Goal: Transaction & Acquisition: Obtain resource

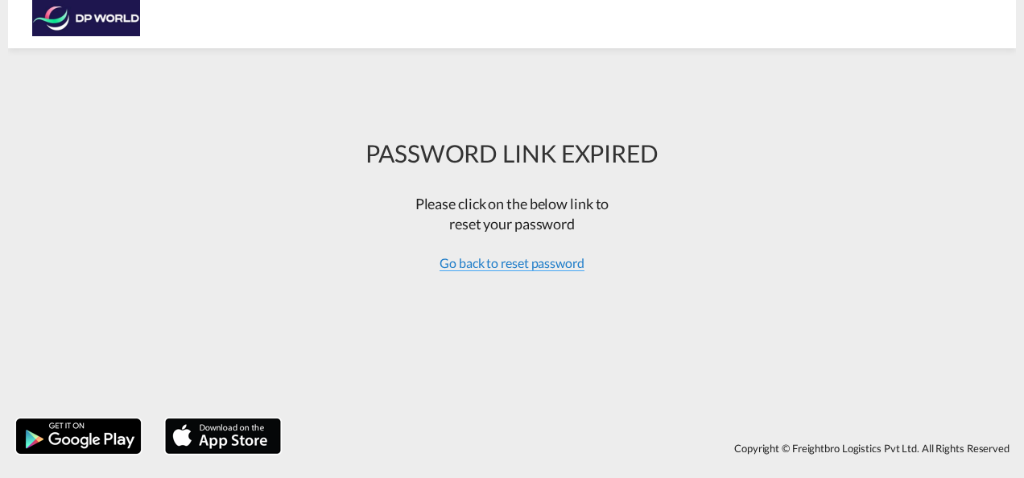
click at [494, 266] on span "Go back to reset password" at bounding box center [511, 263] width 145 height 16
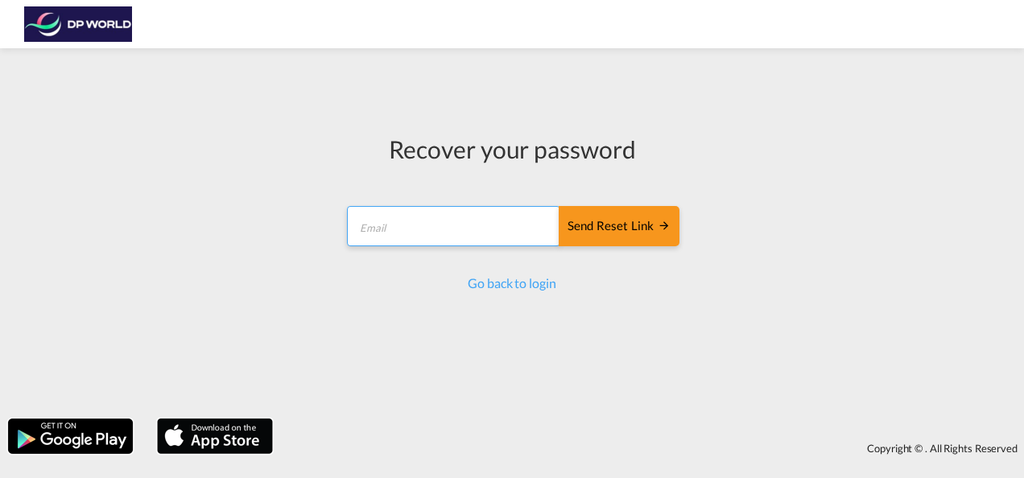
click at [469, 227] on input "email" at bounding box center [453, 226] width 213 height 40
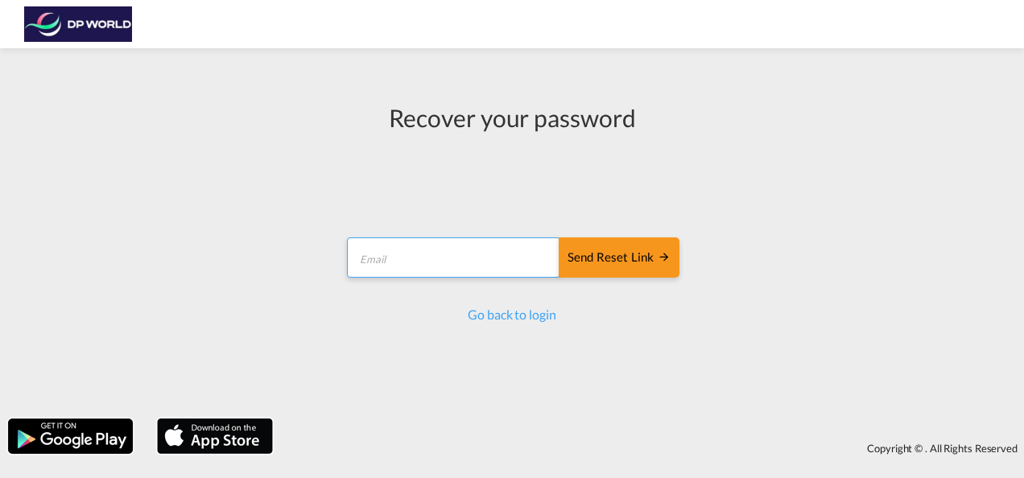
type input "[PERSON_NAME][EMAIL_ADDRESS][PERSON_NAME][DOMAIN_NAME]"
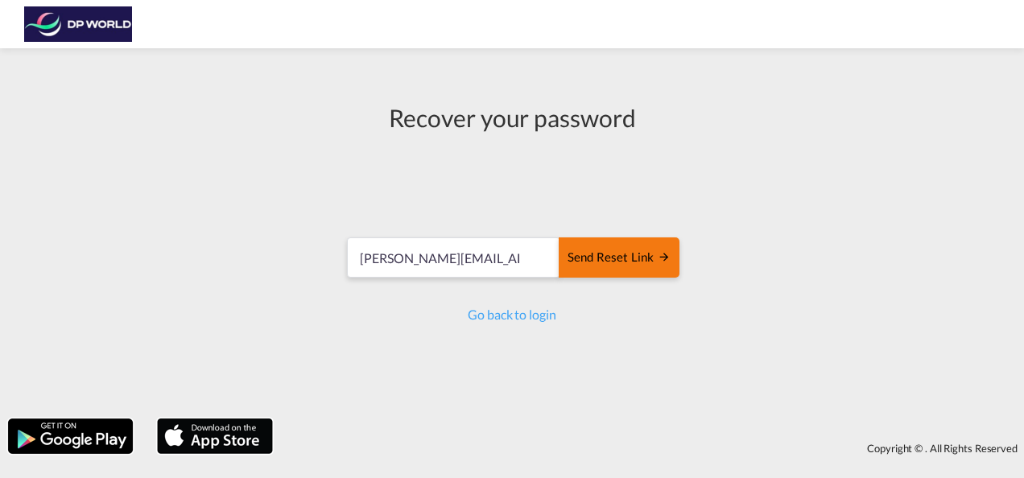
click at [621, 258] on div "Send reset link" at bounding box center [618, 258] width 103 height 19
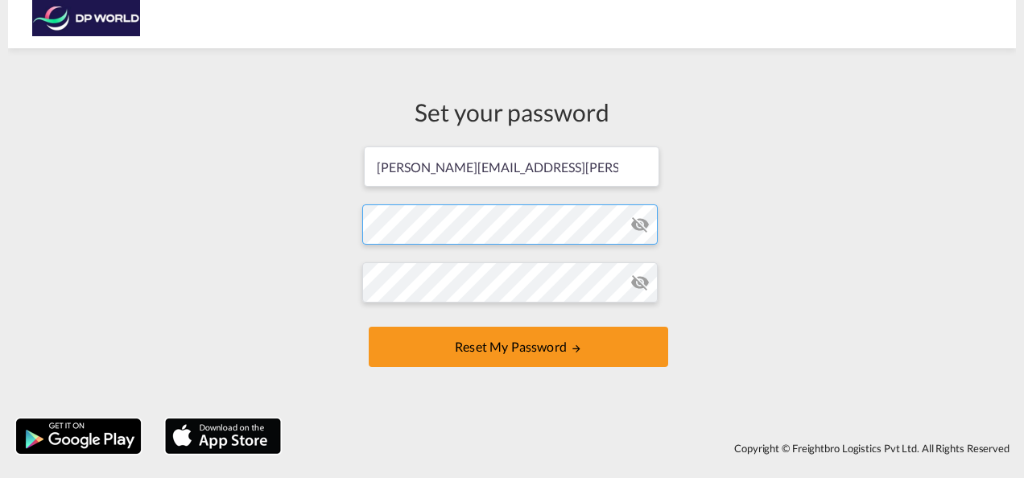
click at [522, 222] on form "[PERSON_NAME][EMAIL_ADDRESS][PERSON_NAME][DOMAIN_NAME] Password must contain th…" at bounding box center [511, 258] width 299 height 227
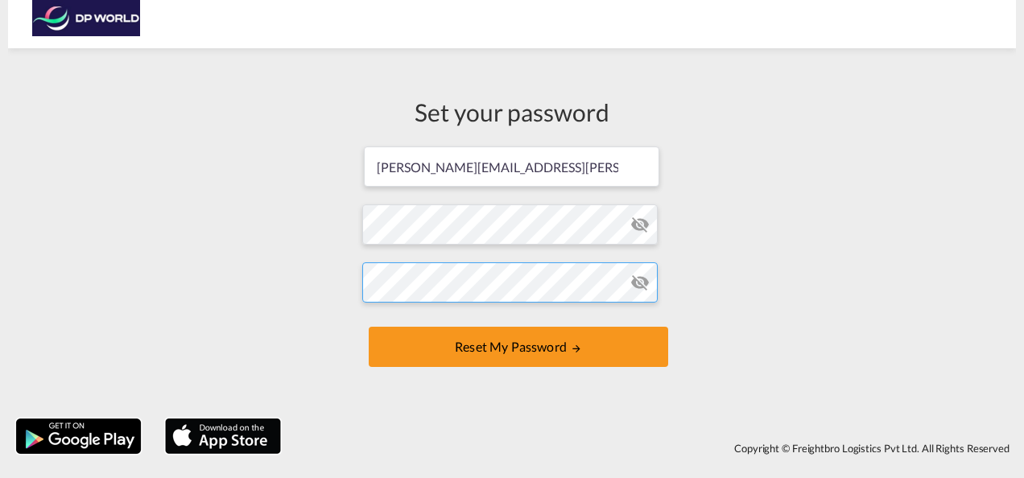
click at [369, 327] on button "Reset my password" at bounding box center [518, 347] width 299 height 40
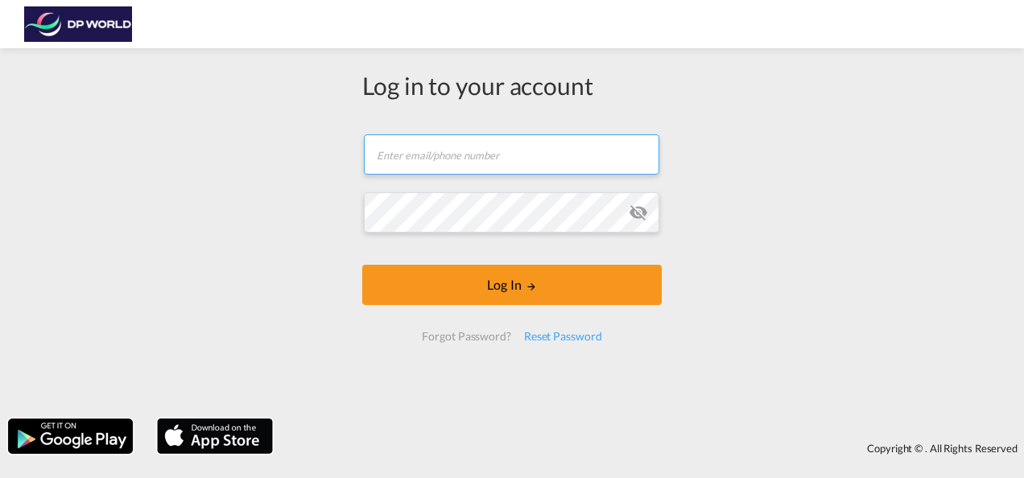
type input "zach.sandell@dpworld.com"
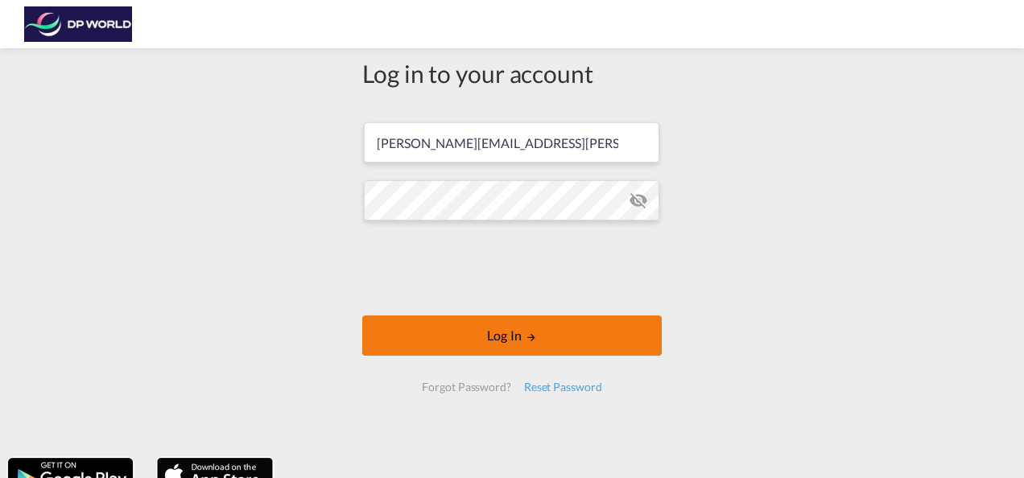
click at [487, 330] on button "Log In" at bounding box center [511, 336] width 299 height 40
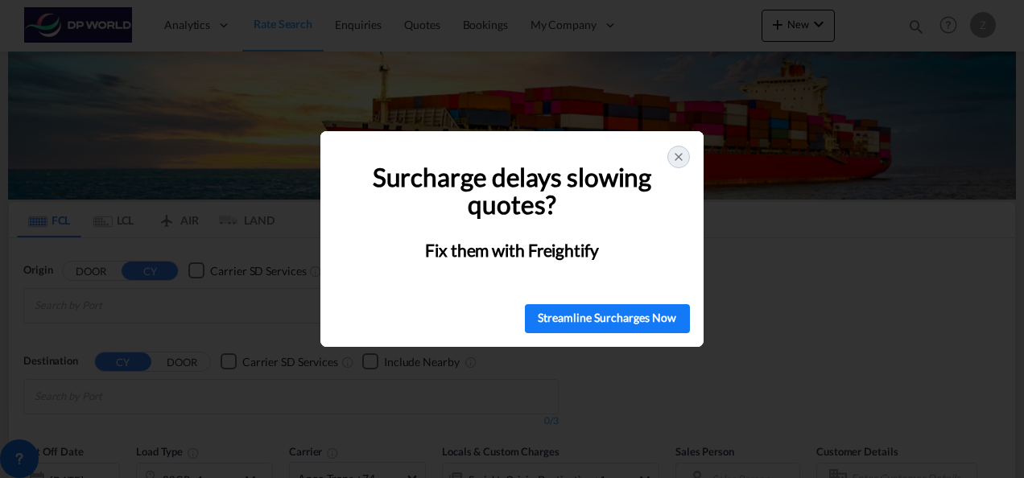
click at [678, 162] on icon at bounding box center [678, 157] width 13 height 13
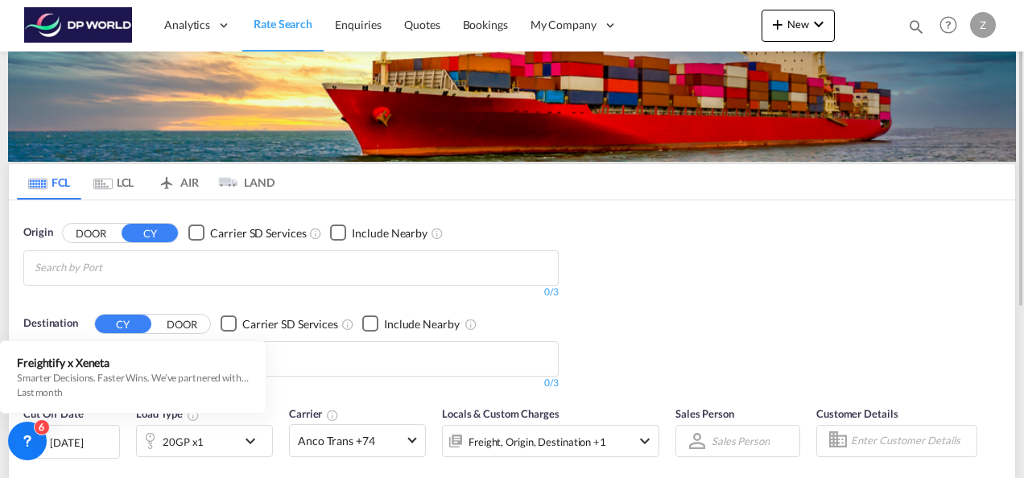
scroll to position [36, 0]
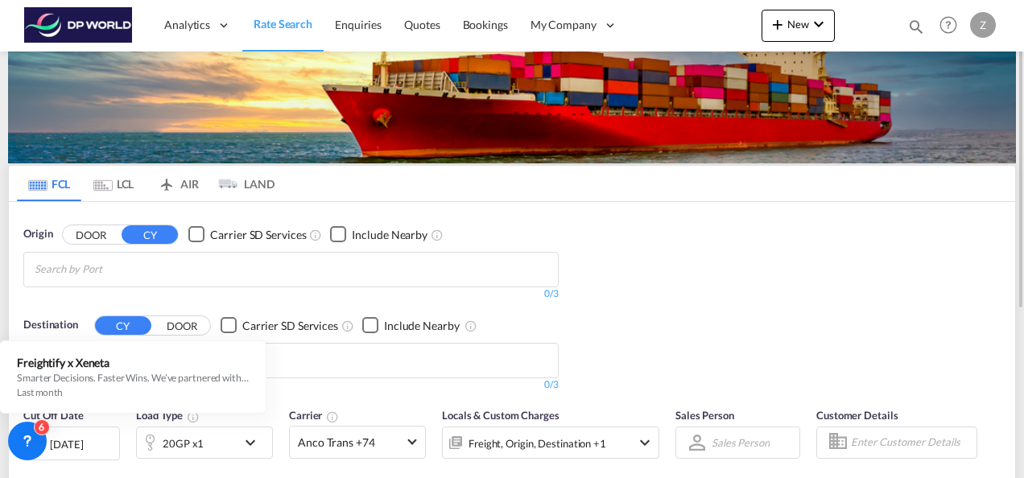
click at [276, 268] on md-chips at bounding box center [291, 270] width 534 height 34
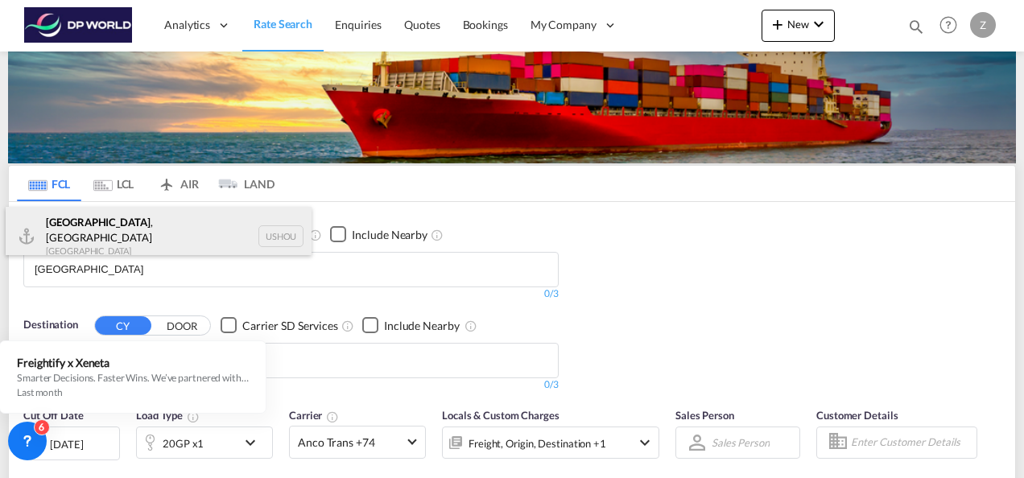
type input "houston"
click at [122, 232] on div "Houston , TX United States USHOU" at bounding box center [159, 236] width 306 height 58
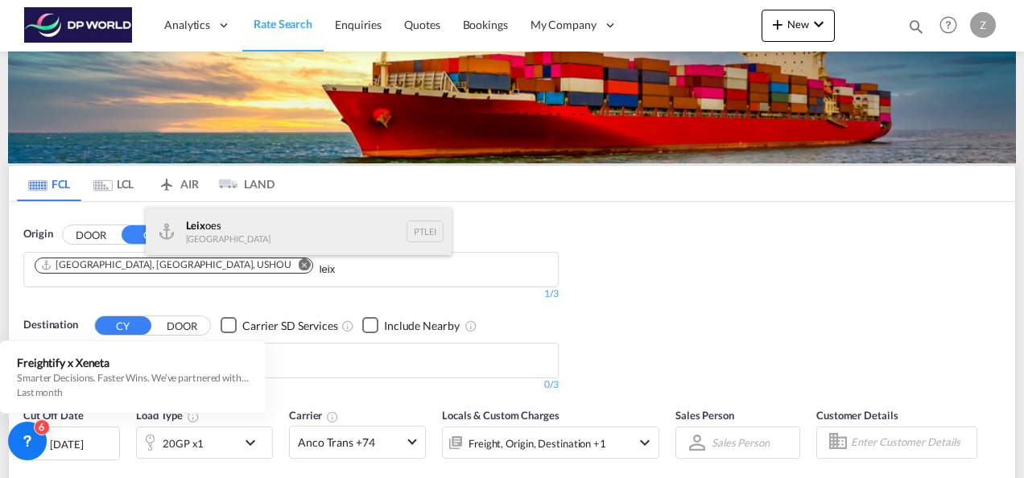
type input "leix"
click at [227, 241] on div "Leix oes Portugal PTLEI" at bounding box center [299, 231] width 306 height 48
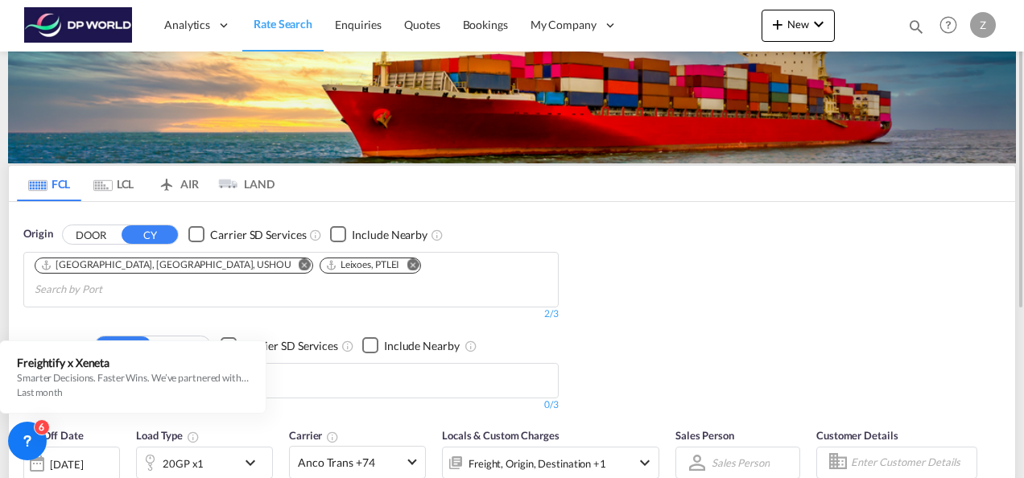
click at [406, 261] on md-icon "Remove" at bounding box center [412, 264] width 12 height 12
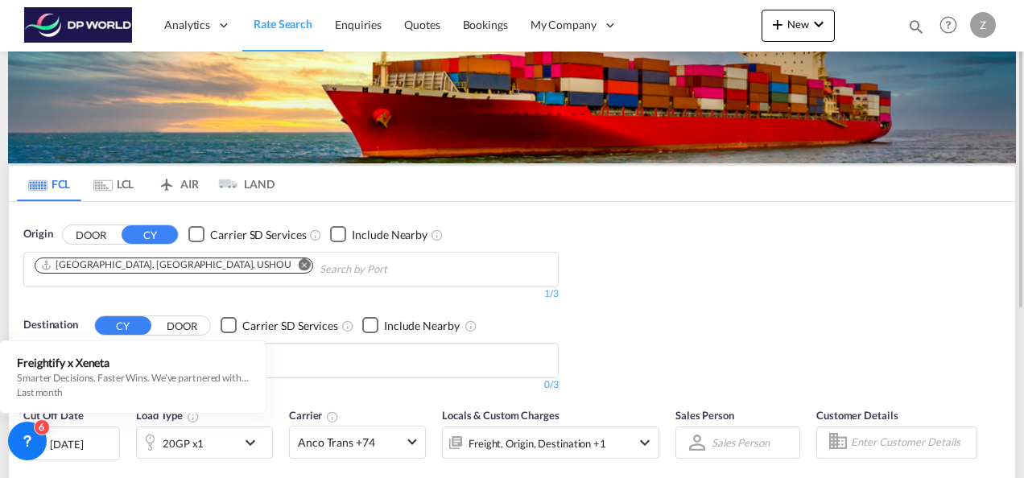
click at [299, 349] on md-chips at bounding box center [291, 361] width 534 height 34
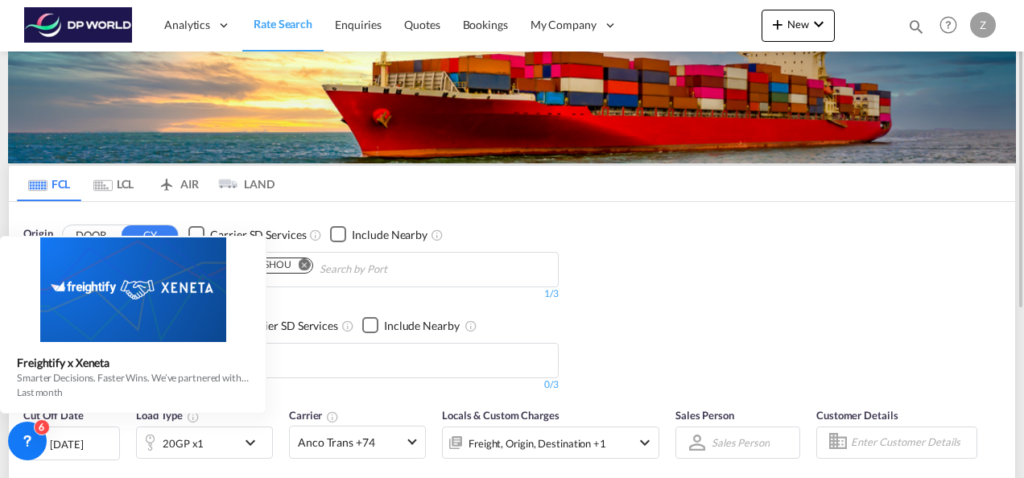
drag, startPoint x: 83, startPoint y: 388, endPoint x: 625, endPoint y: 293, distance: 549.9
click at [625, 293] on div "Origin DOOR CY Carrier SD Services Include Nearby Houston, TX, USHOU 1/3 1/ Des…" at bounding box center [512, 301] width 1006 height 198
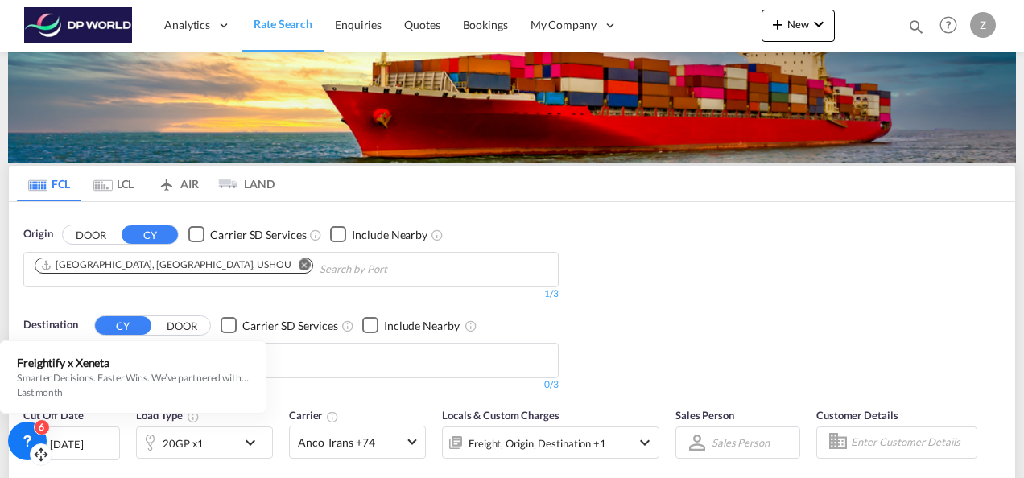
click at [29, 443] on icon at bounding box center [27, 441] width 16 height 16
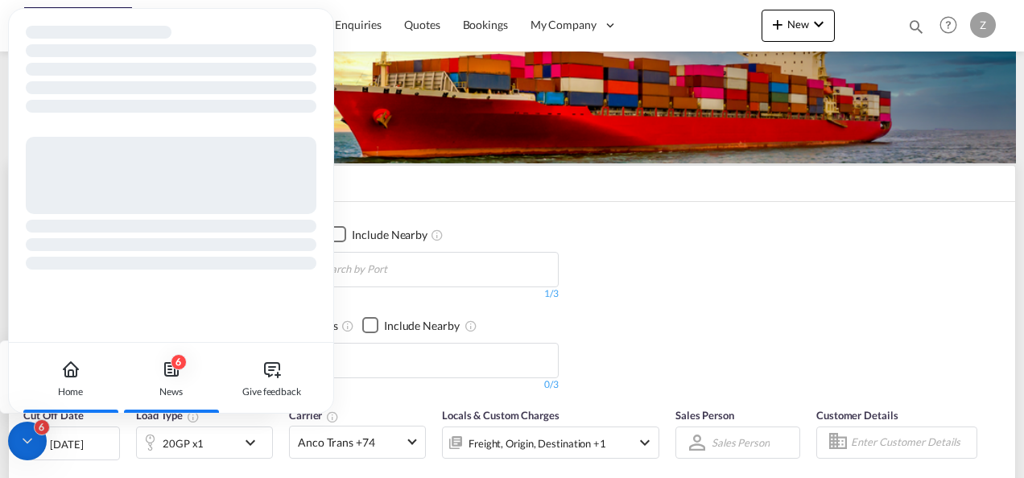
click at [175, 369] on div "6" at bounding box center [179, 362] width 16 height 16
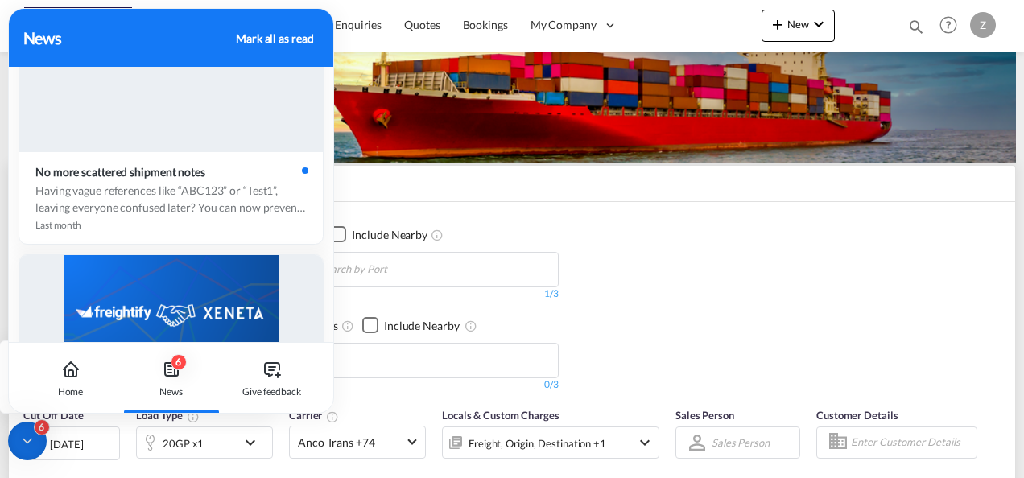
scroll to position [0, 0]
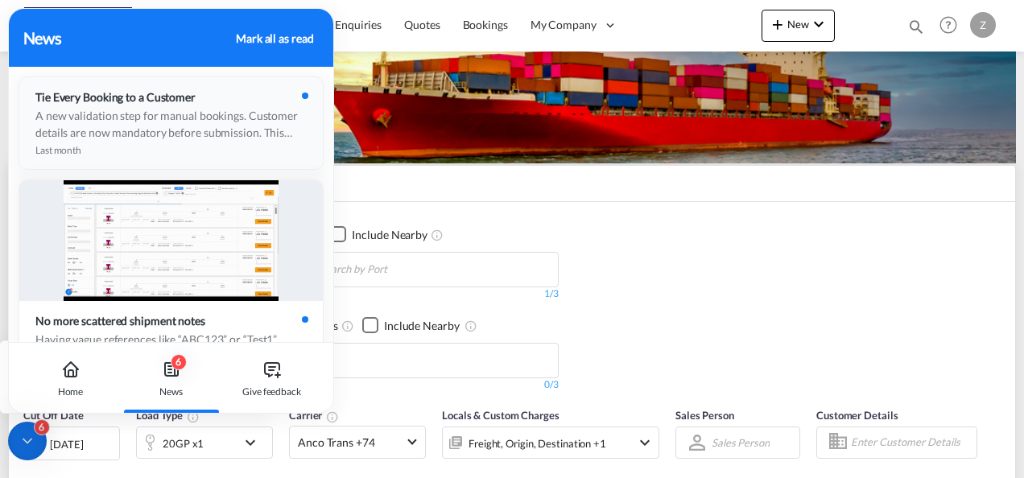
click at [221, 105] on div "Tie Every Booking to a Customer A new validation step for manual bookings. Cust…" at bounding box center [170, 123] width 303 height 92
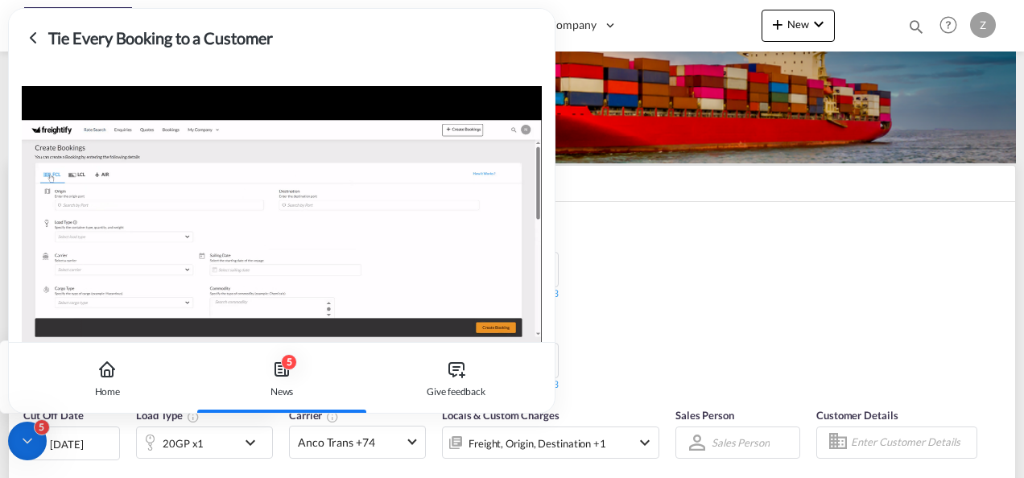
click at [35, 38] on icon at bounding box center [32, 37] width 19 height 19
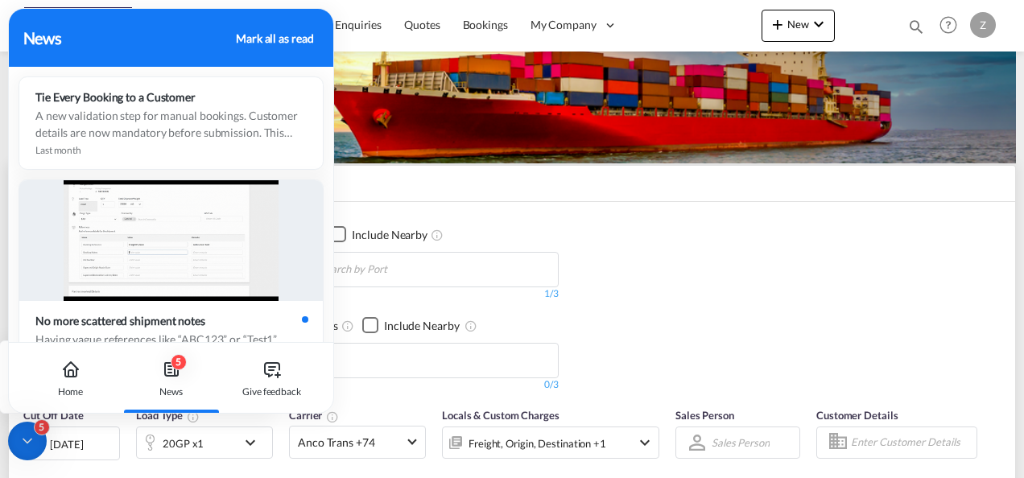
click at [283, 47] on div "News Mark all as read" at bounding box center [171, 38] width 296 height 24
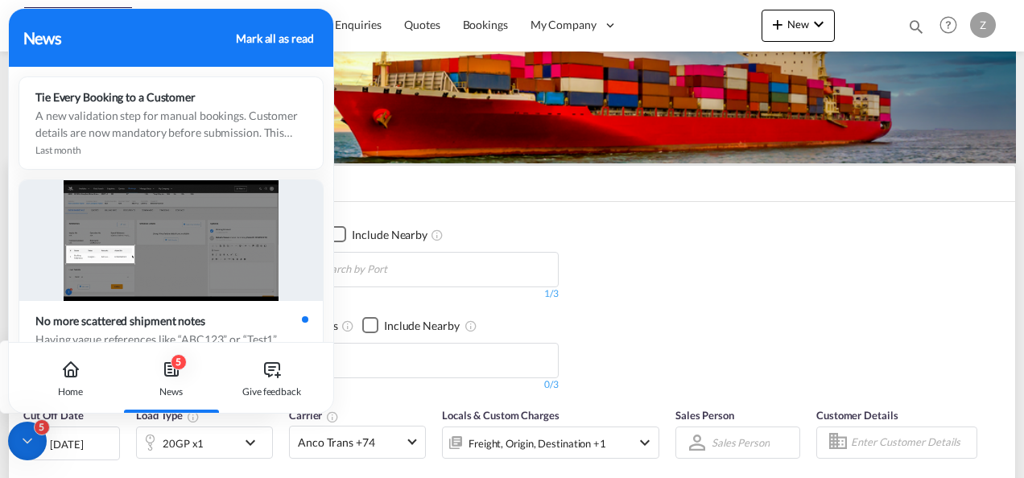
click at [279, 36] on div "Mark all as read" at bounding box center [274, 38] width 77 height 17
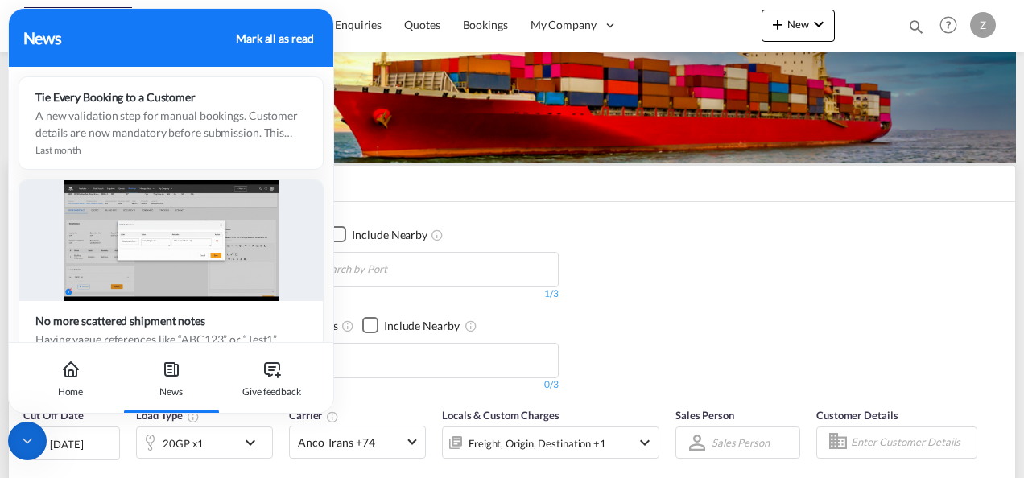
click at [267, 35] on div "Mark all as read" at bounding box center [274, 38] width 77 height 17
click at [435, 204] on div "Origin DOOR CY Carrier SD Services Include Nearby Houston, TX, USHOU 1/3 1/ Des…" at bounding box center [512, 301] width 1006 height 198
click at [60, 392] on div "Home" at bounding box center [71, 392] width 26 height 14
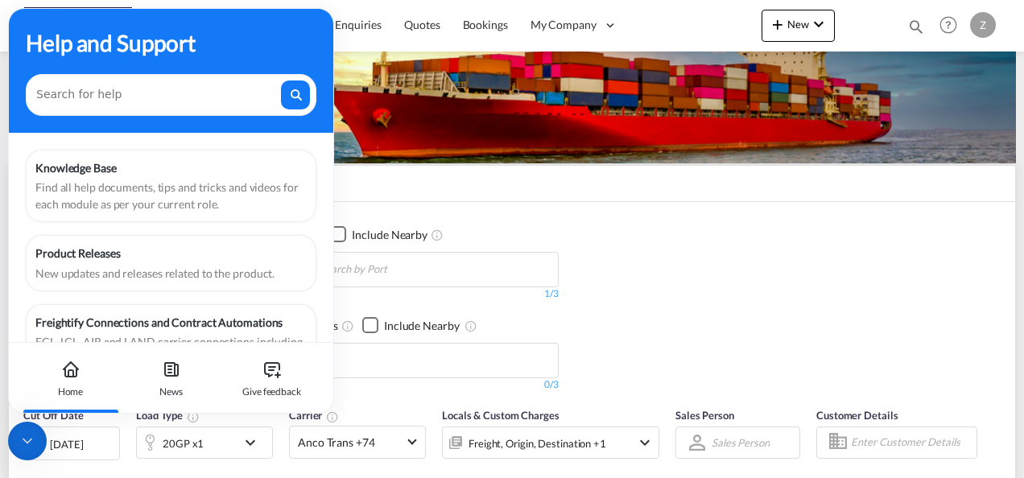
click at [23, 439] on icon at bounding box center [27, 441] width 16 height 16
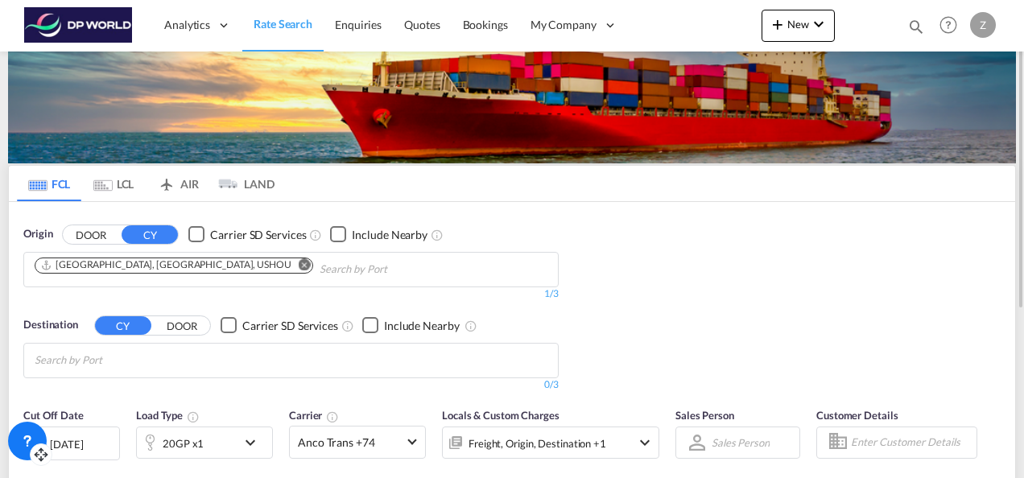
click at [164, 369] on md-autocomplete-wrap "Chips container with autocompletion. Enter the text area, type text to search, …" at bounding box center [111, 361] width 153 height 26
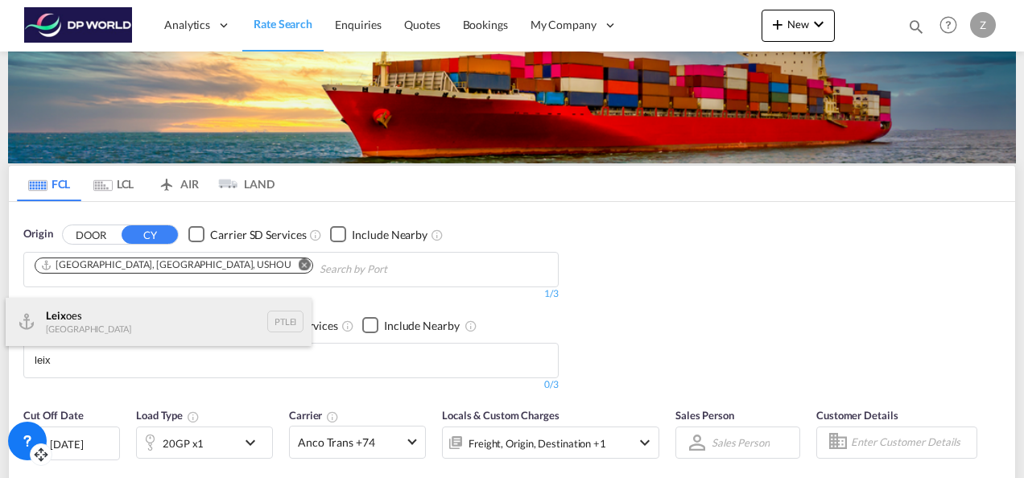
type input "leix"
click at [84, 320] on div "Leix oes Portugal PTLEI" at bounding box center [159, 322] width 306 height 48
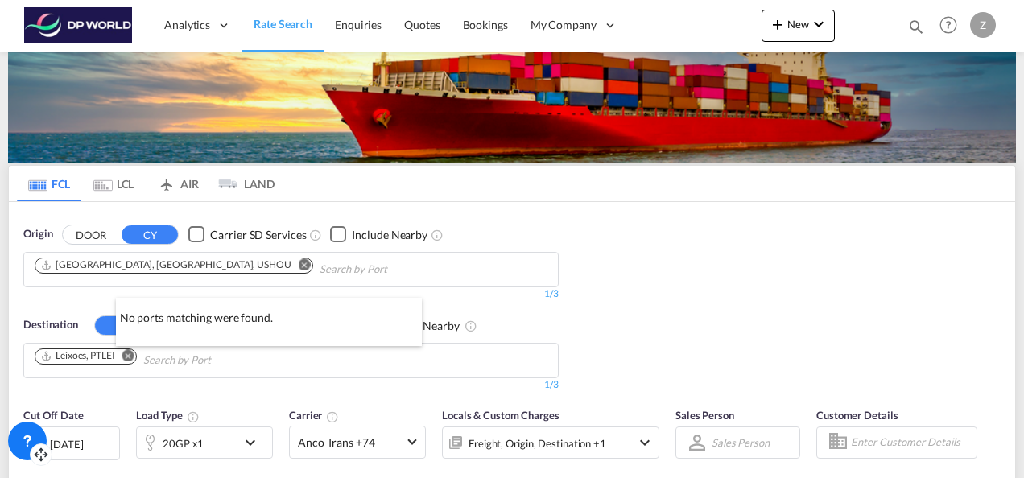
click at [670, 291] on div at bounding box center [512, 239] width 1024 height 478
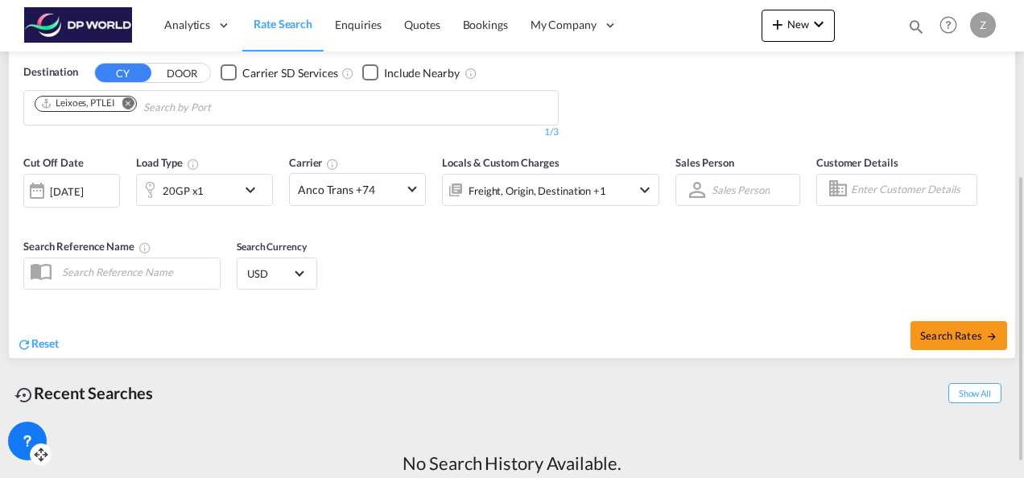
scroll to position [290, 0]
click at [251, 184] on md-icon "icon-chevron-down" at bounding box center [254, 188] width 27 height 19
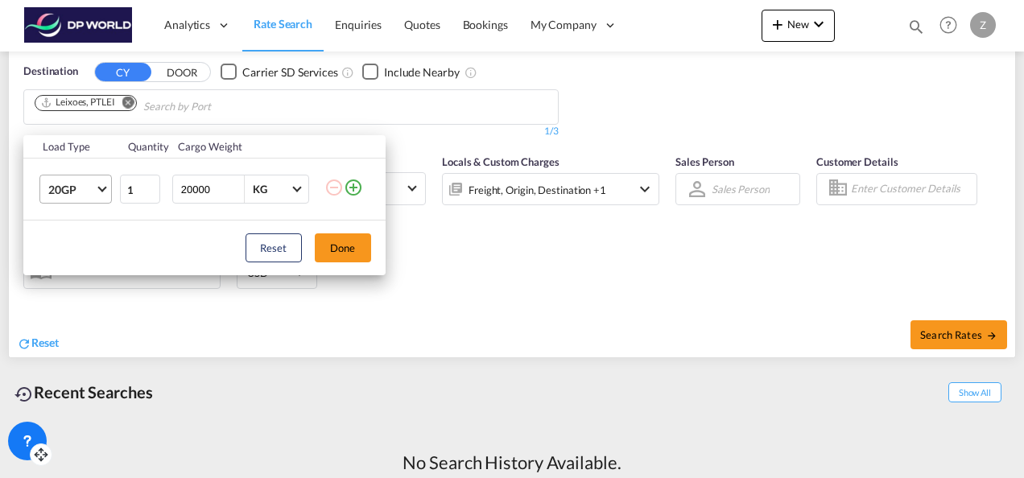
click at [105, 187] on span "Choose: \a20GP" at bounding box center [101, 188] width 9 height 9
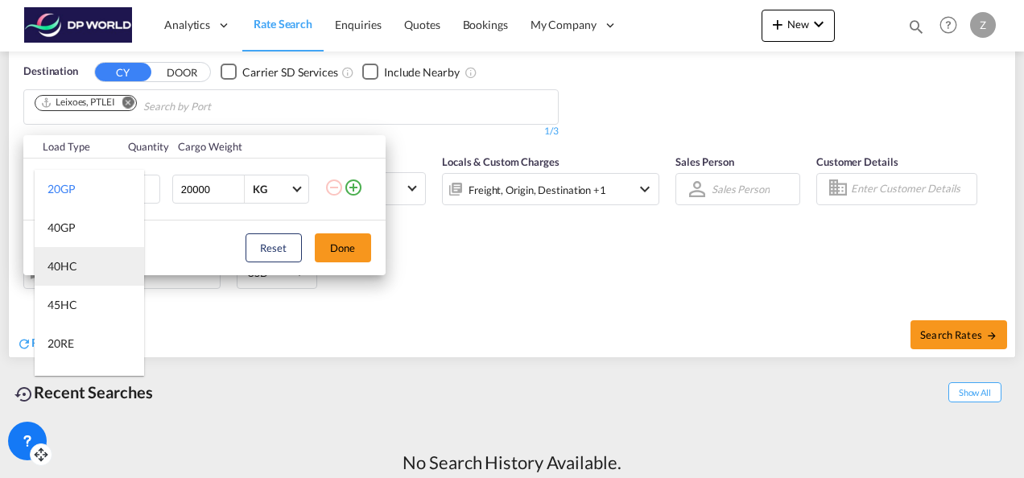
click at [81, 264] on md-option "40HC" at bounding box center [89, 266] width 109 height 39
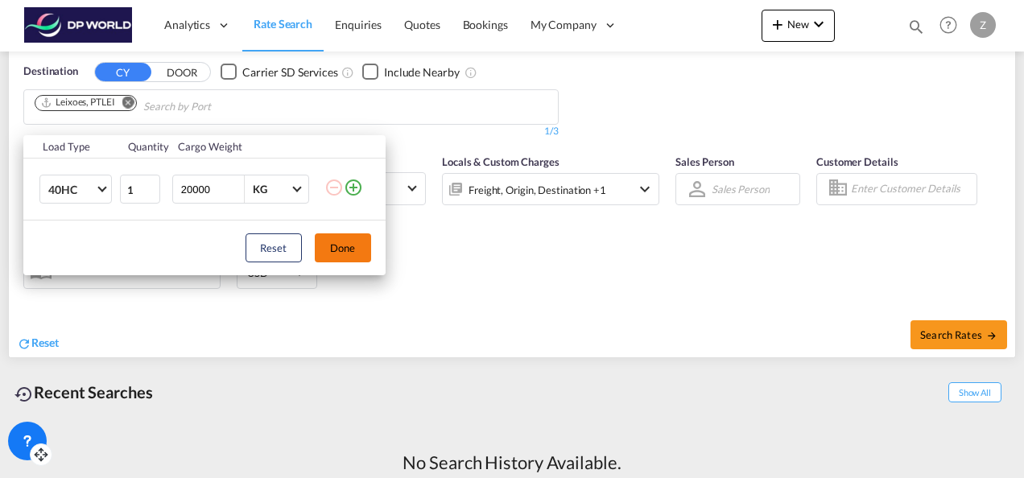
click at [352, 248] on button "Done" at bounding box center [343, 247] width 56 height 29
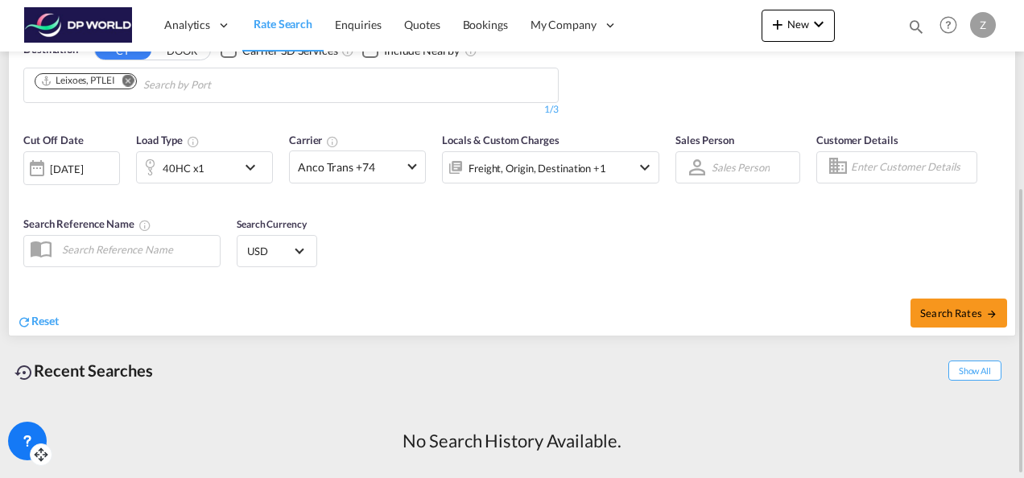
scroll to position [312, 0]
click at [485, 263] on div "Cut Off Date 27 Aug 2025 27/08/2025 Load Type 40HC x1 Carrier Anco Trans +74 On…" at bounding box center [512, 201] width 1006 height 157
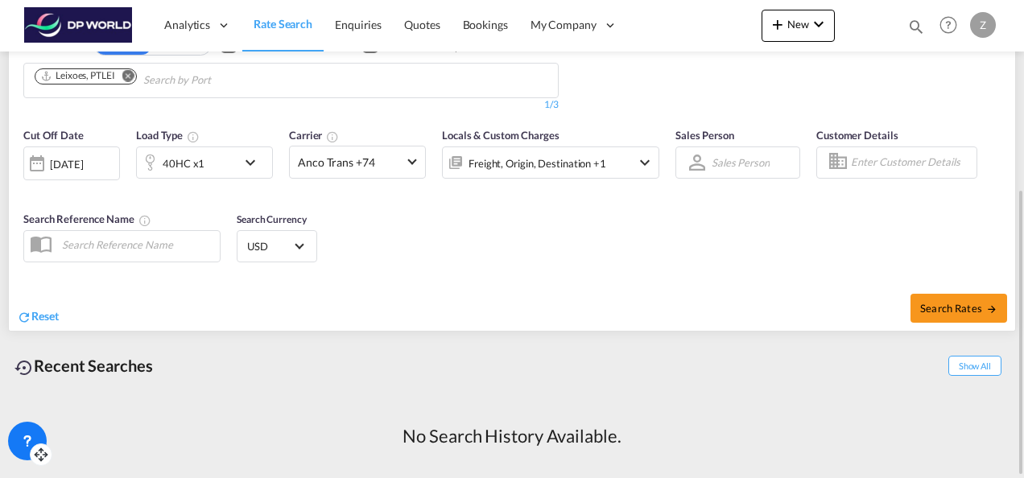
scroll to position [316, 0]
click at [934, 303] on span "Search Rates" at bounding box center [958, 309] width 77 height 13
type input "USHOU to PTLEI / 27 Aug 2025"
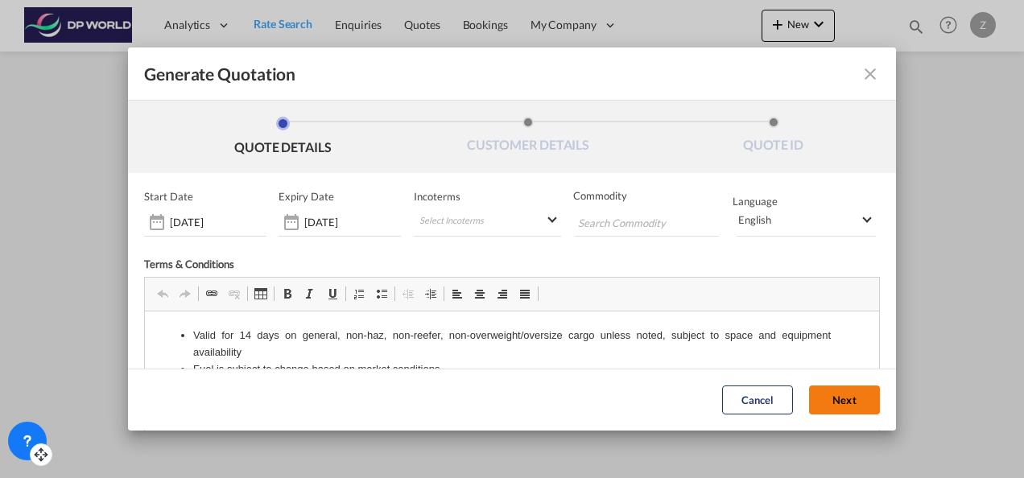
click at [817, 393] on button "Next" at bounding box center [844, 400] width 71 height 29
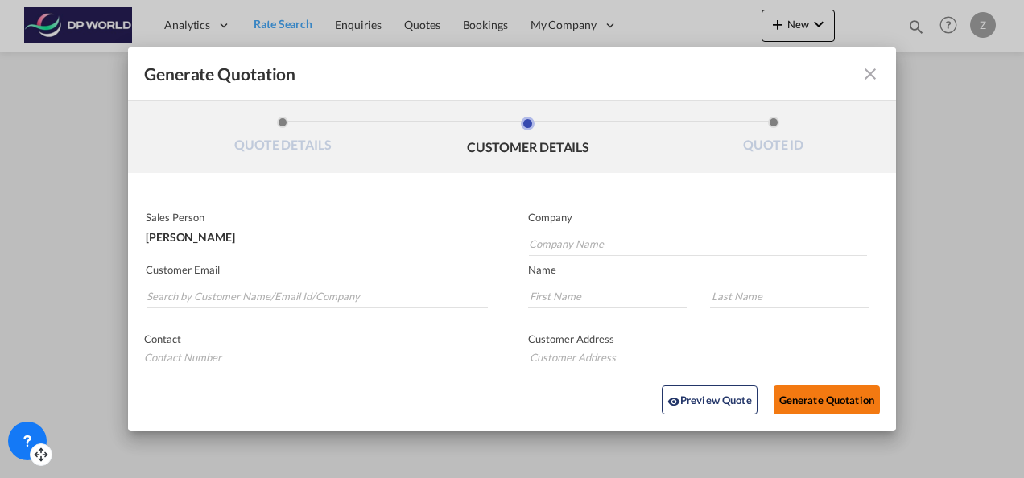
click at [817, 393] on button "Generate Quotation" at bounding box center [826, 400] width 106 height 29
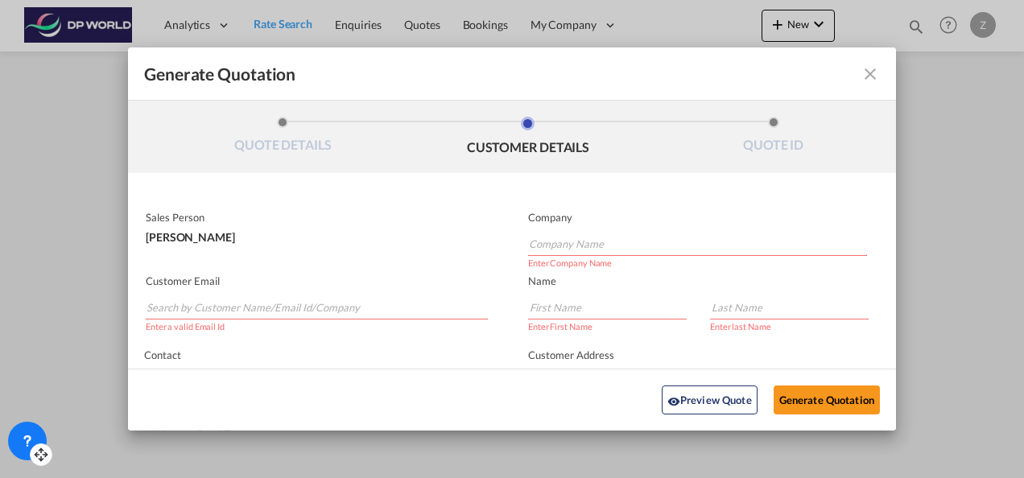
click at [338, 307] on input "Search by Customer Name/Email Id/Company" at bounding box center [316, 307] width 341 height 24
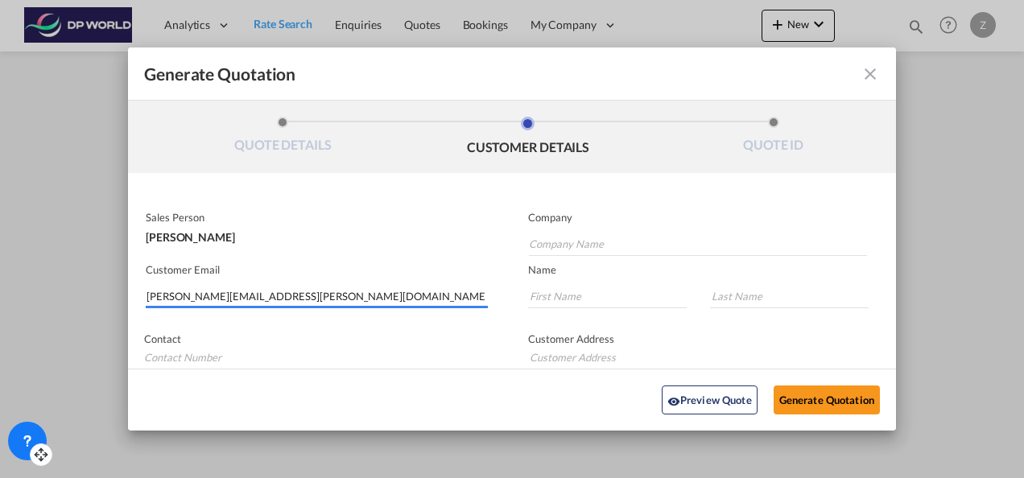
type input "[PERSON_NAME][EMAIL_ADDRESS][PERSON_NAME][DOMAIN_NAME]"
click at [566, 240] on input "Company Name" at bounding box center [698, 244] width 338 height 24
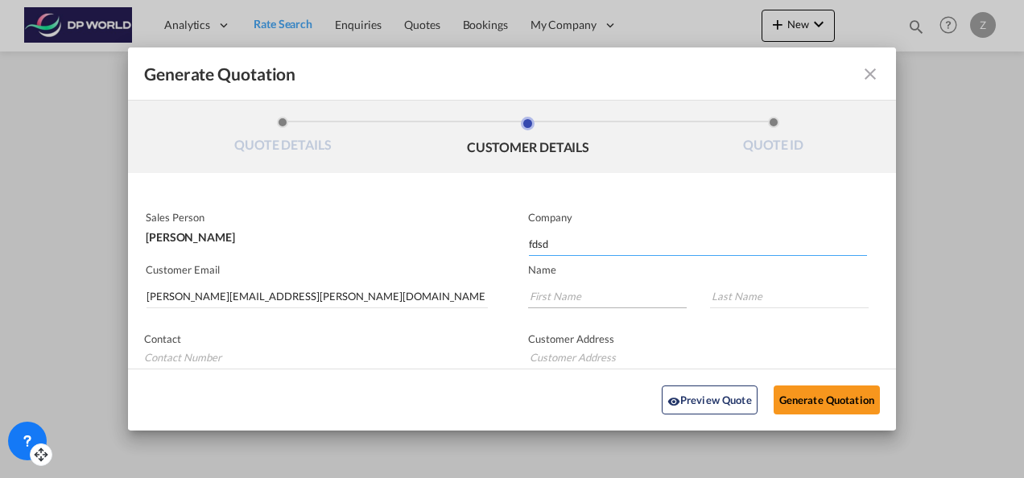
type input "fdsd"
click at [567, 299] on input "Generate QuotationQUOTE ..." at bounding box center [607, 296] width 159 height 24
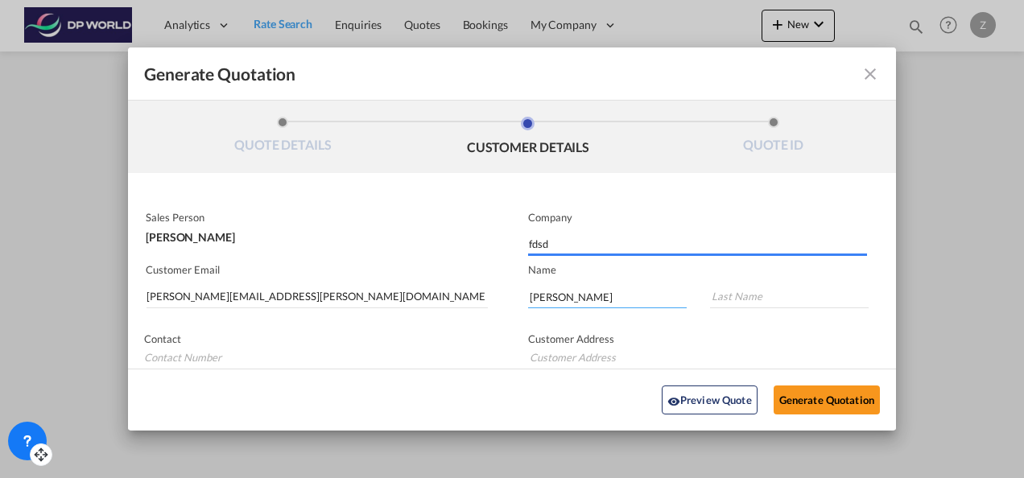
type input "zach"
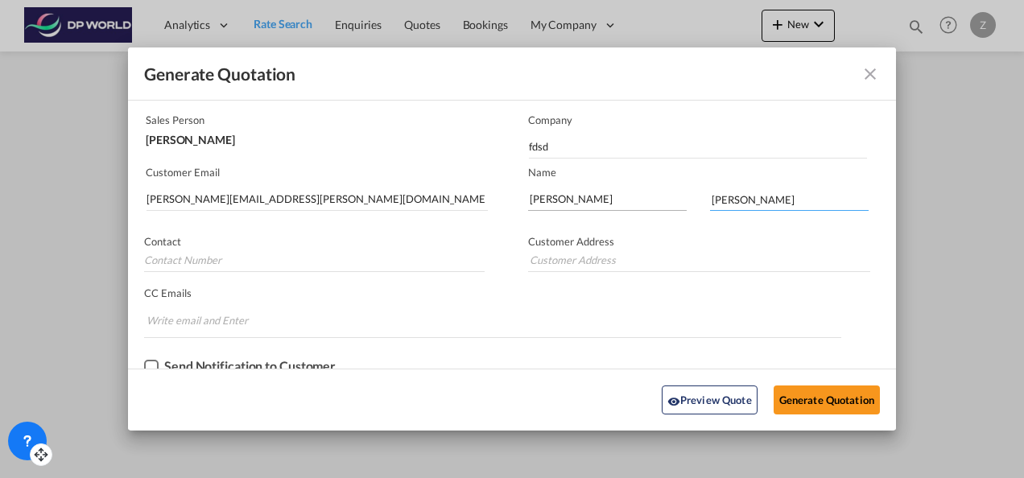
scroll to position [97, 0]
type input "sandell"
click at [810, 399] on button "Generate Quotation" at bounding box center [826, 400] width 106 height 29
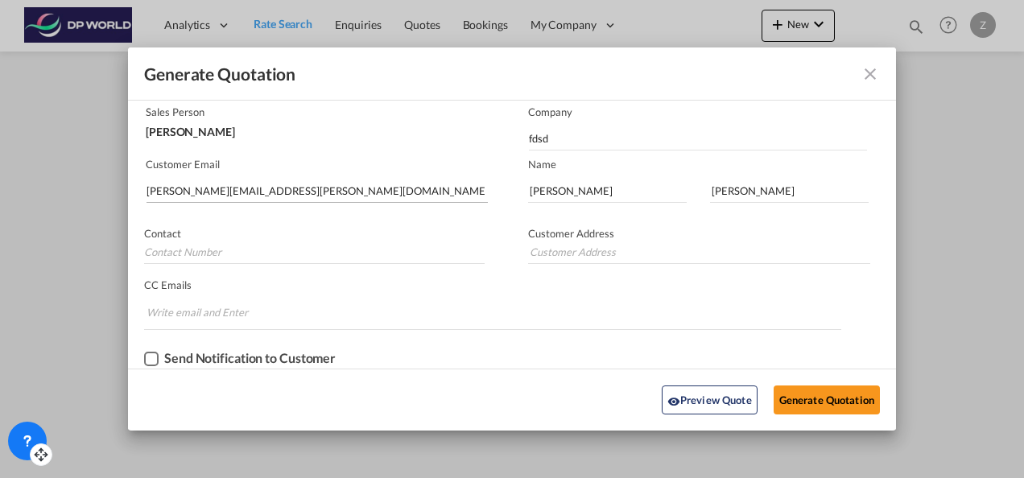
scroll to position [0, 0]
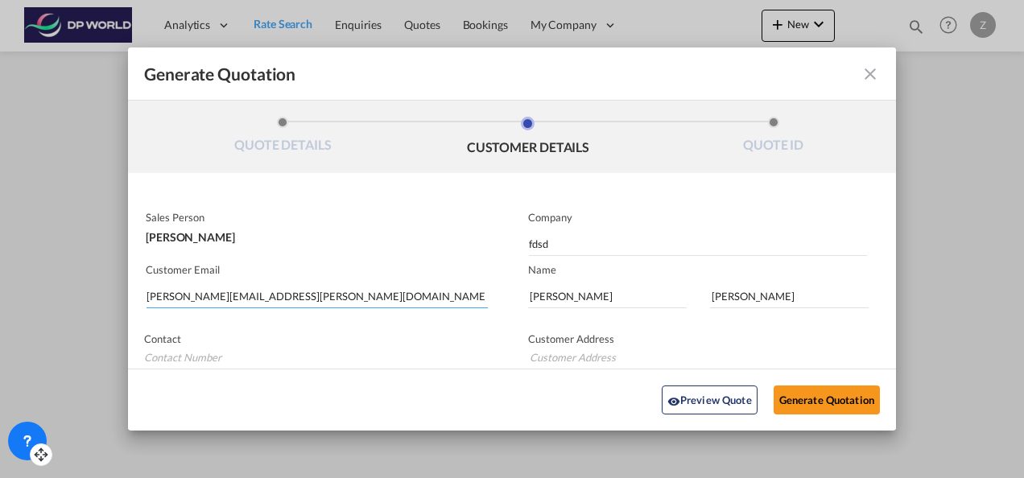
click at [445, 298] on input "[PERSON_NAME][EMAIL_ADDRESS][PERSON_NAME][DOMAIN_NAME]" at bounding box center [316, 296] width 341 height 24
click at [287, 292] on input "[PERSON_NAME][EMAIL_ADDRESS][PERSON_NAME][DOMAIN_NAME]" at bounding box center [316, 296] width 341 height 24
click at [200, 295] on input "[PERSON_NAME][EMAIL_ADDRESS][PERSON_NAME][DOMAIN_NAME]" at bounding box center [316, 296] width 341 height 24
type input "ke@dpworld.com"
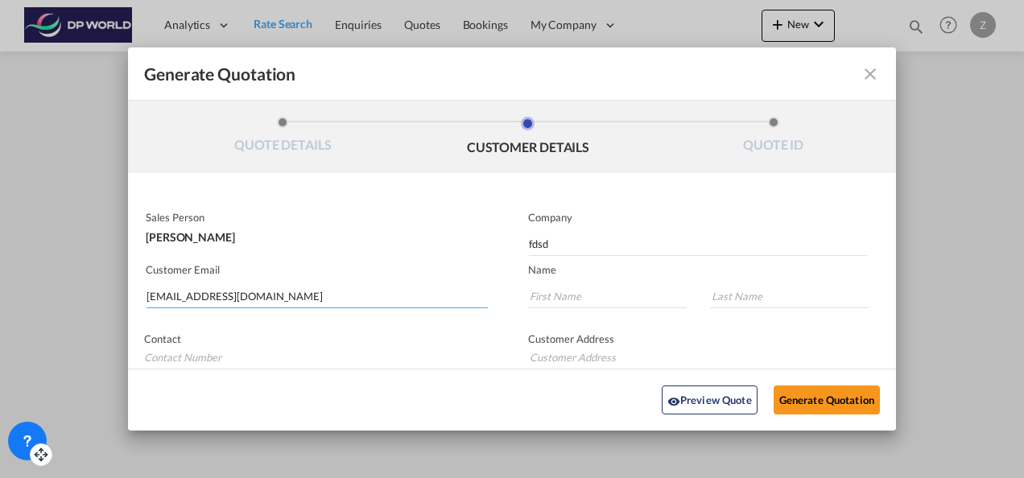
click at [258, 299] on input "zach@dpworld.com" at bounding box center [316, 296] width 341 height 24
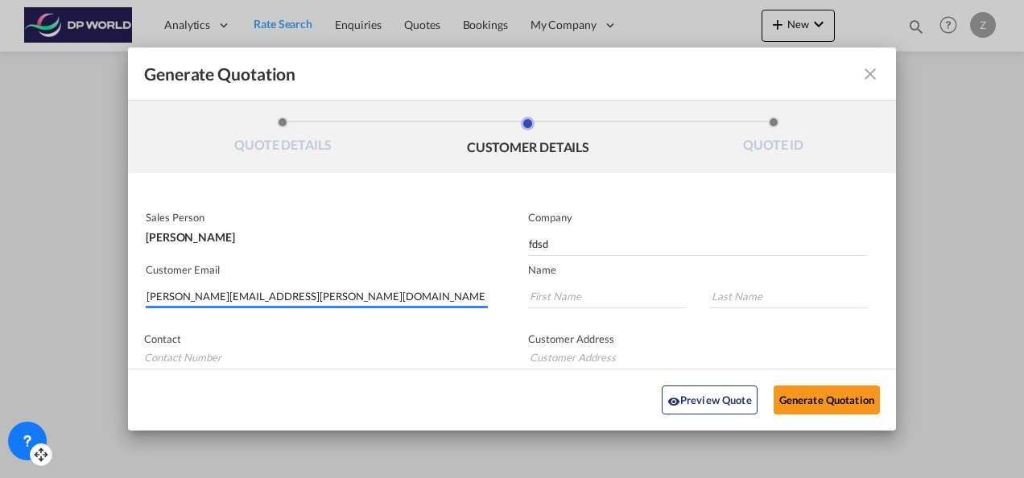
type input "[PERSON_NAME][EMAIL_ADDRESS][PERSON_NAME][DOMAIN_NAME]"
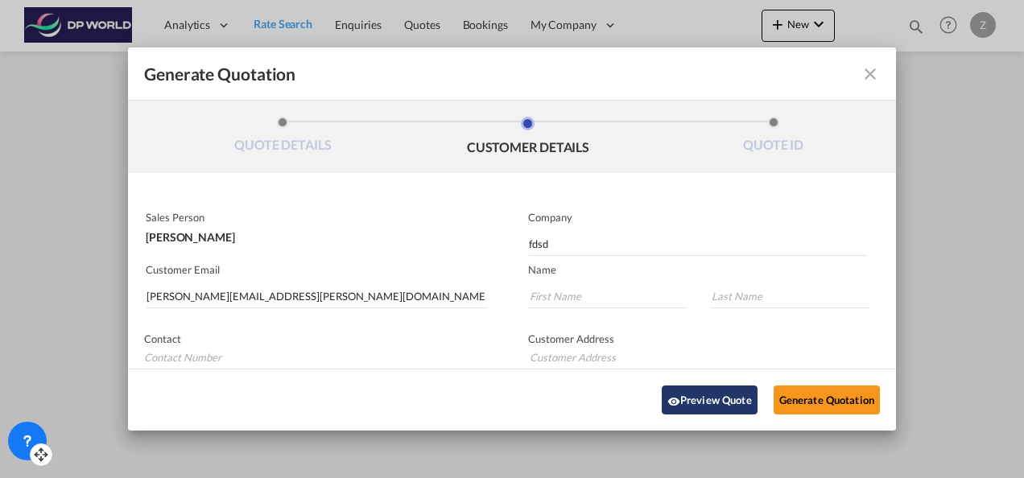
click at [699, 398] on button "Preview Quote" at bounding box center [710, 400] width 96 height 29
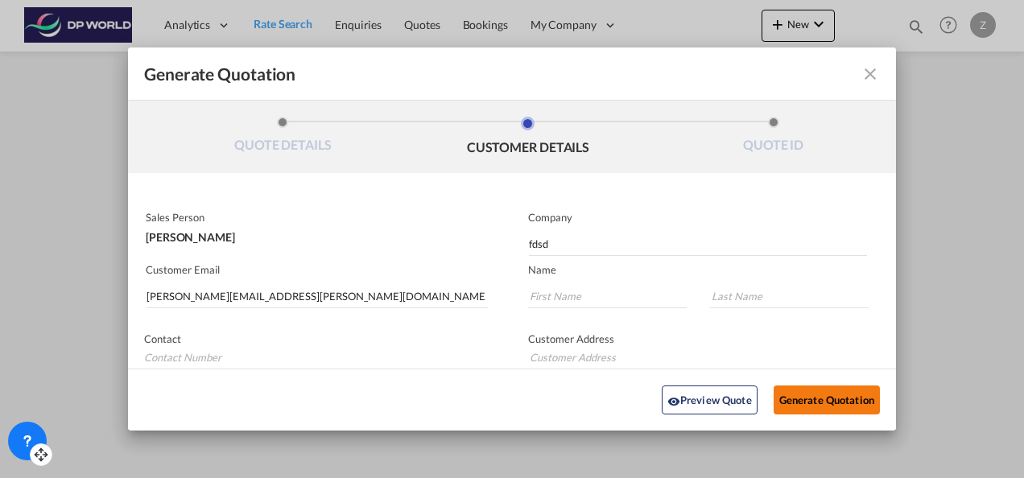
click at [815, 401] on button "Generate Quotation" at bounding box center [826, 400] width 106 height 29
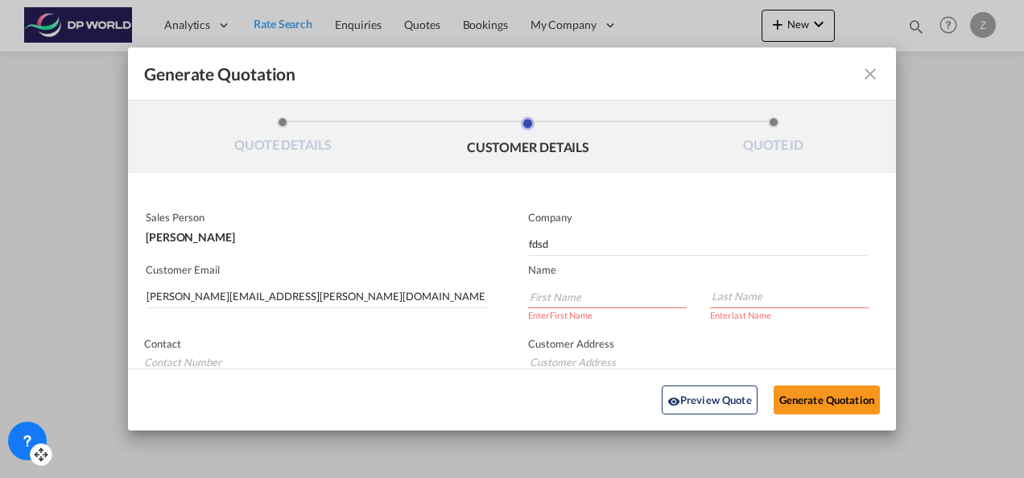
click at [628, 290] on input "Generate QuotationQUOTE ..." at bounding box center [607, 296] width 159 height 24
type input "g"
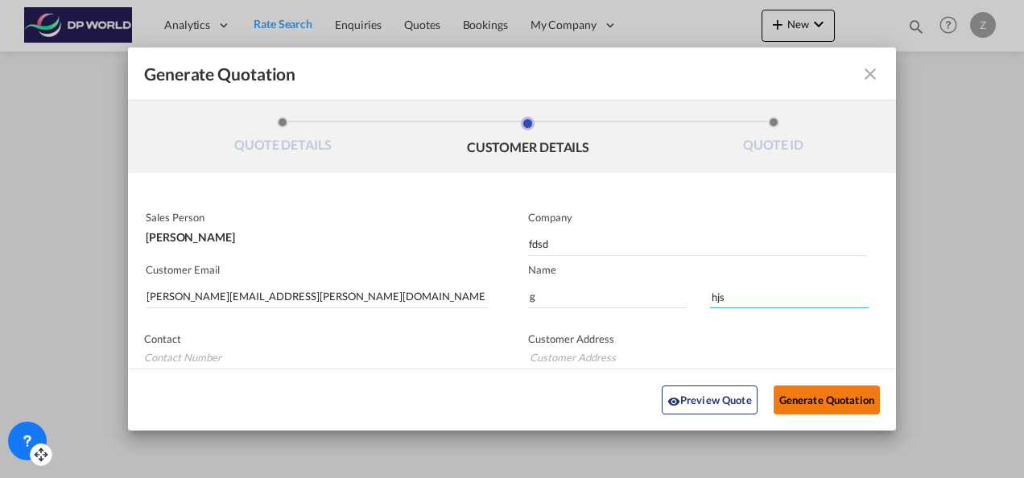
type input "hjs"
click at [797, 391] on button "Generate Quotation" at bounding box center [826, 400] width 106 height 29
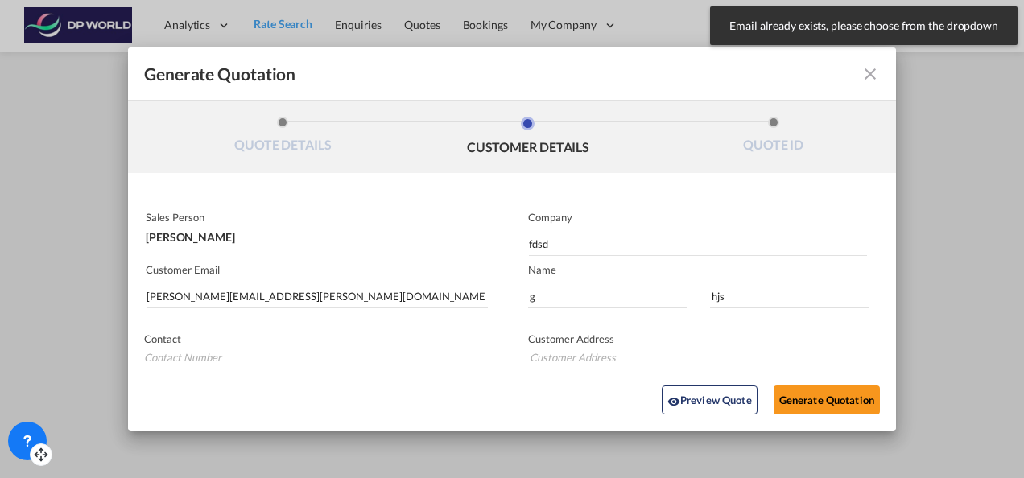
scroll to position [105, 0]
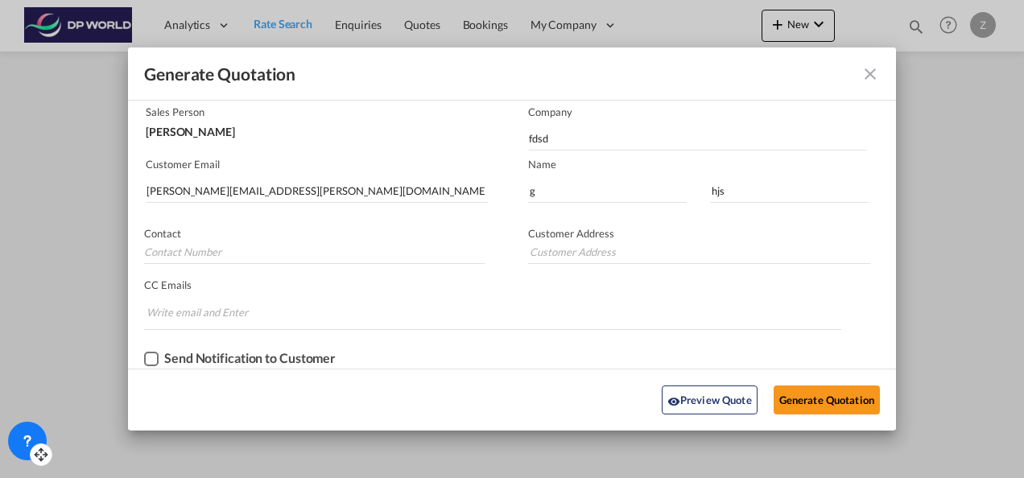
click at [196, 360] on div "Send Notification to Customer" at bounding box center [249, 358] width 171 height 14
click at [798, 395] on button "Generate Quotation" at bounding box center [826, 400] width 106 height 29
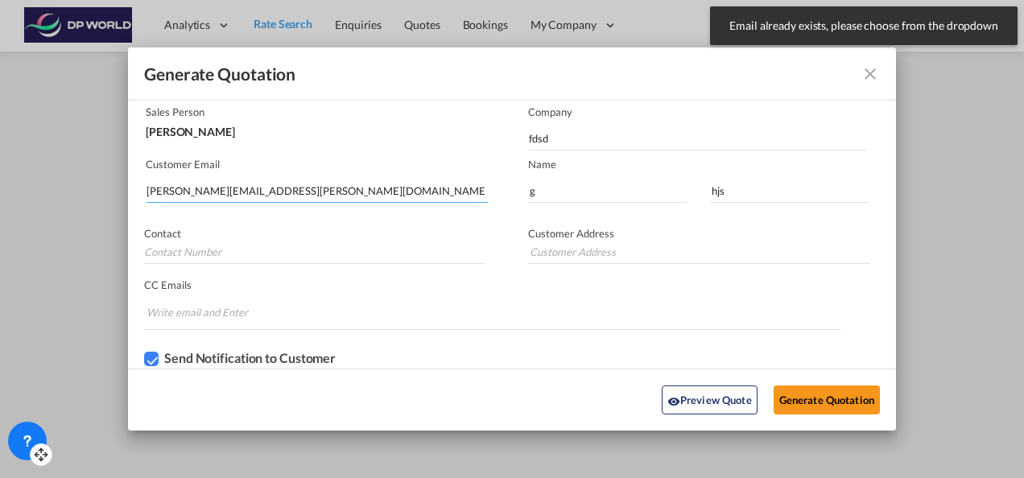
click at [439, 190] on input "[PERSON_NAME][EMAIL_ADDRESS][PERSON_NAME][DOMAIN_NAME]" at bounding box center [316, 191] width 341 height 24
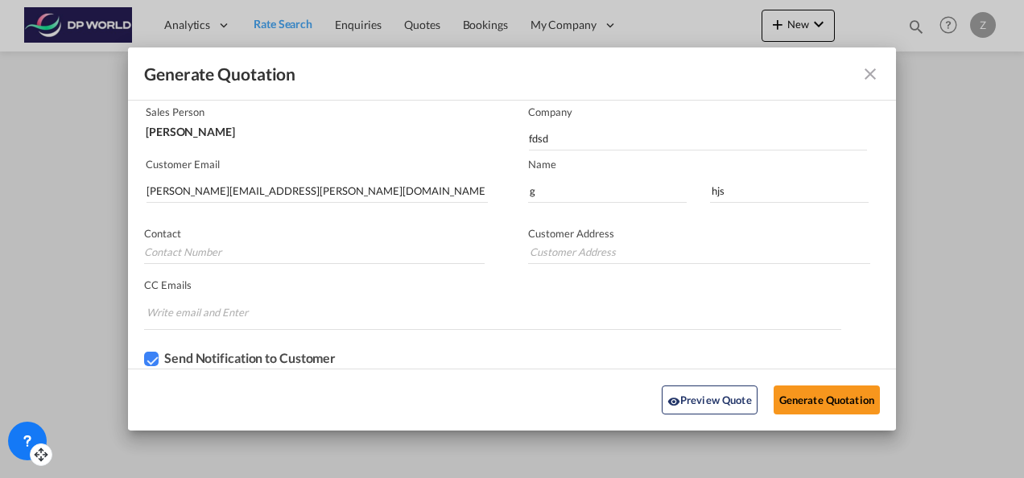
click at [860, 72] on md-icon "icon-close fg-AAA8AD cursor m-0" at bounding box center [869, 73] width 19 height 19
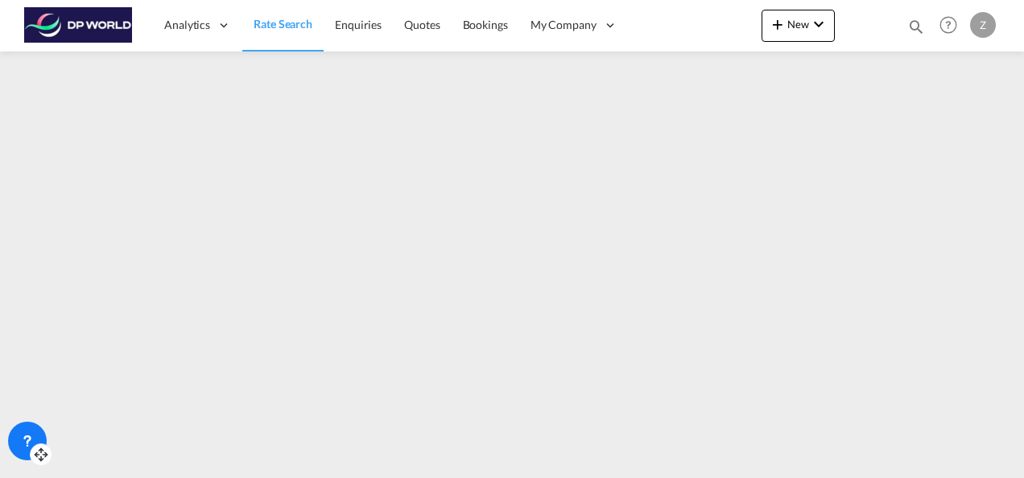
scroll to position [0, 0]
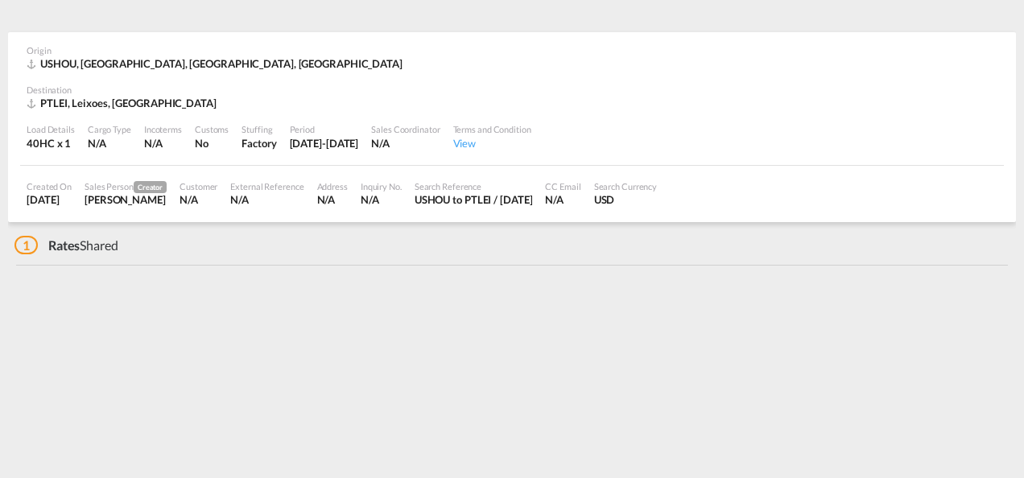
click at [27, 245] on span "1" at bounding box center [25, 245] width 23 height 19
